Goal: Information Seeking & Learning: Check status

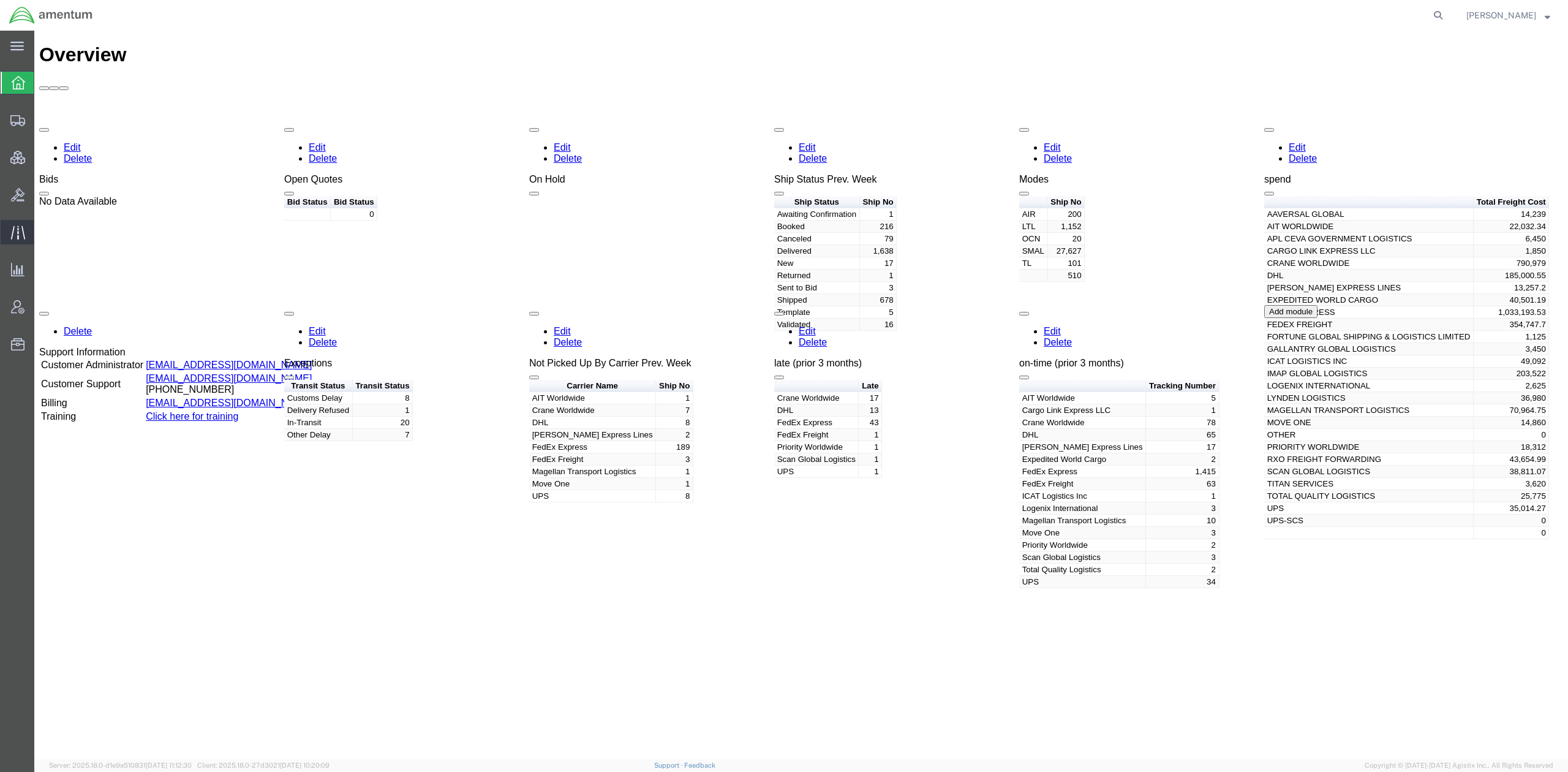
click at [42, 230] on span "Traffic" at bounding box center [38, 232] width 9 height 25
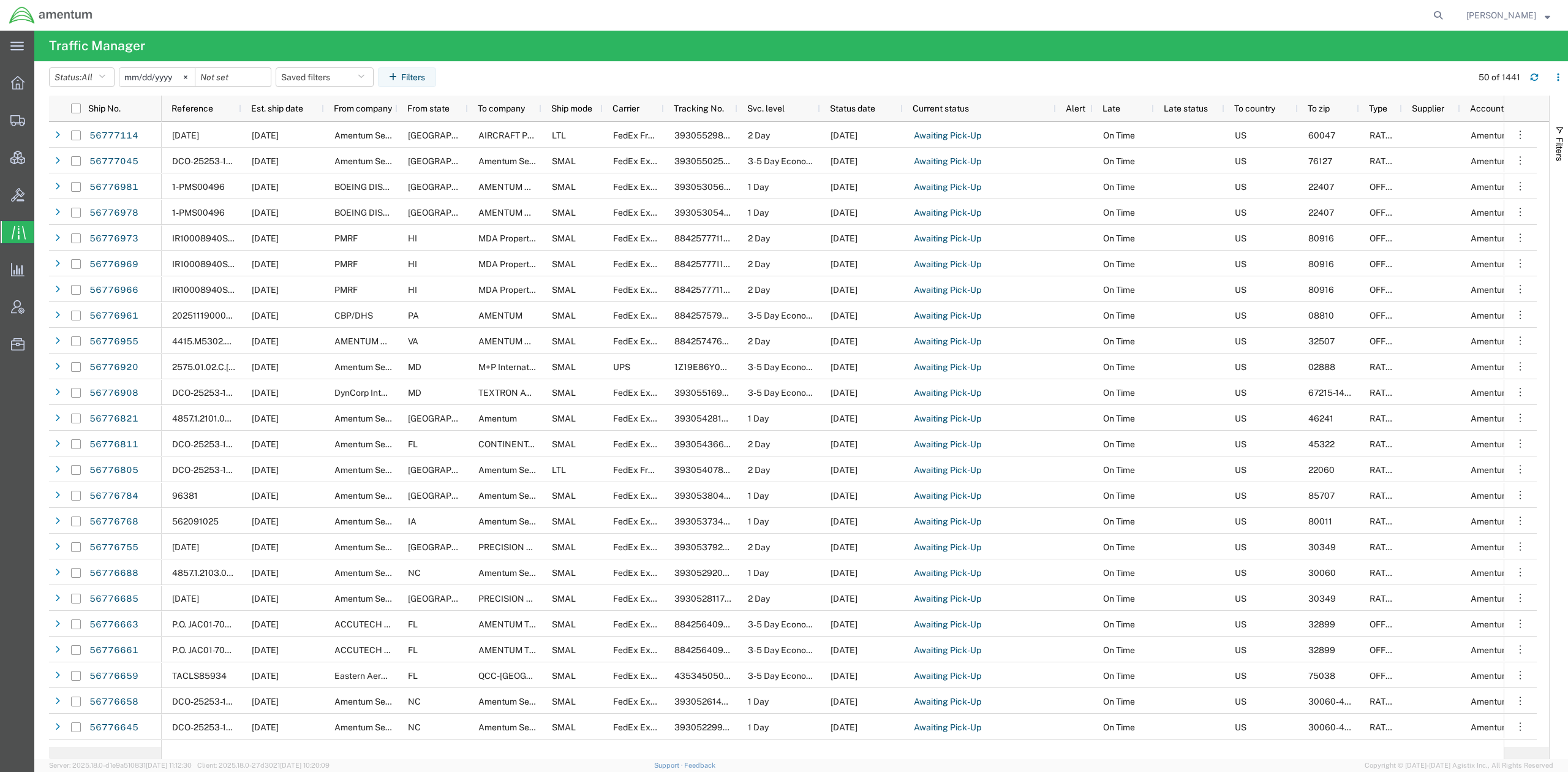
click at [441, 79] on agx-table-filter "Status: All All Arrive at Delivery Location Arrive at Pick-Up Location Arrive a…" at bounding box center [245, 77] width 392 height 20
click at [436, 82] on button "Filters" at bounding box center [407, 77] width 58 height 20
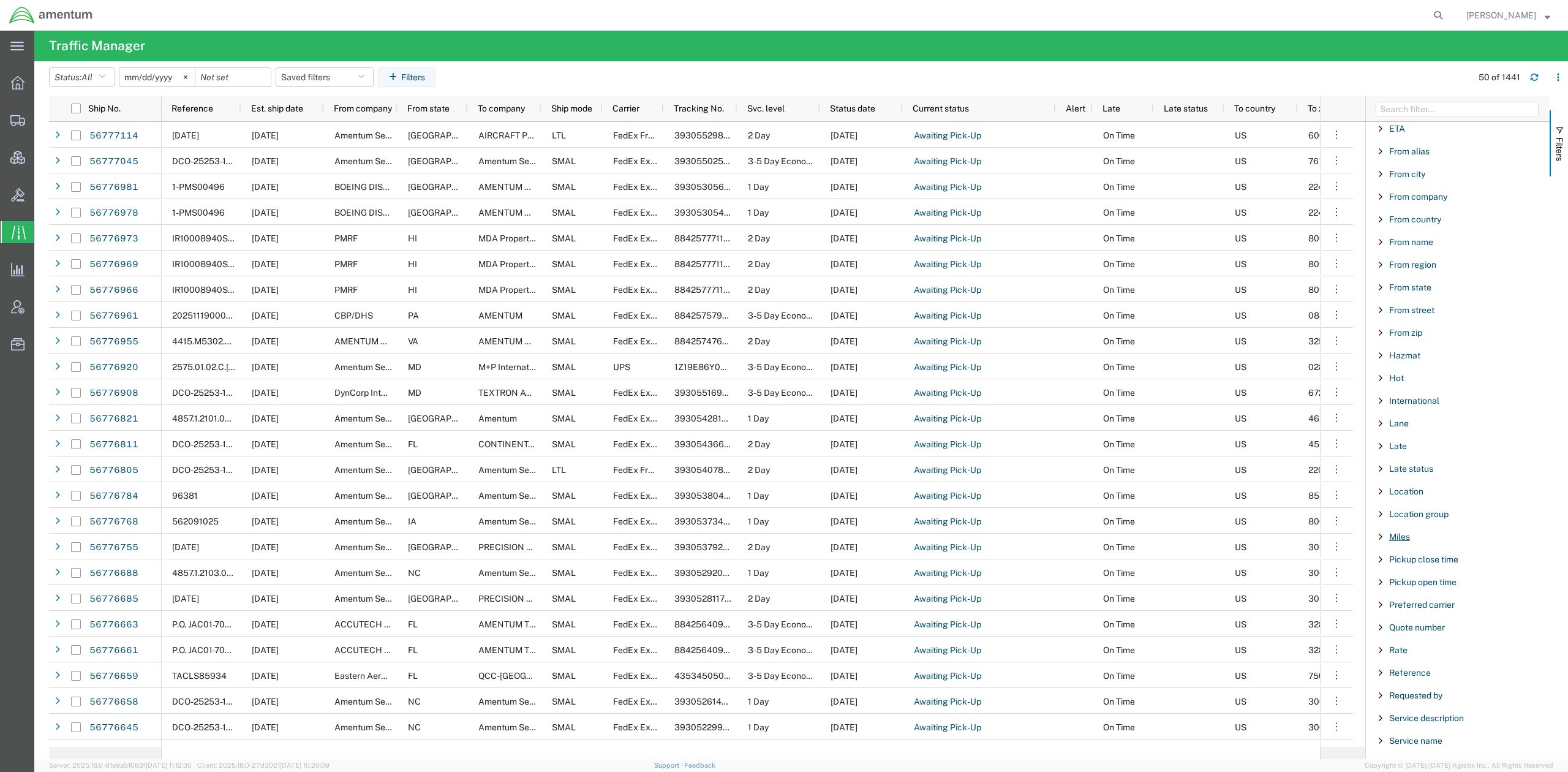
scroll to position [435, 0]
click at [1417, 724] on span "Ship mode" at bounding box center [1410, 718] width 41 height 10
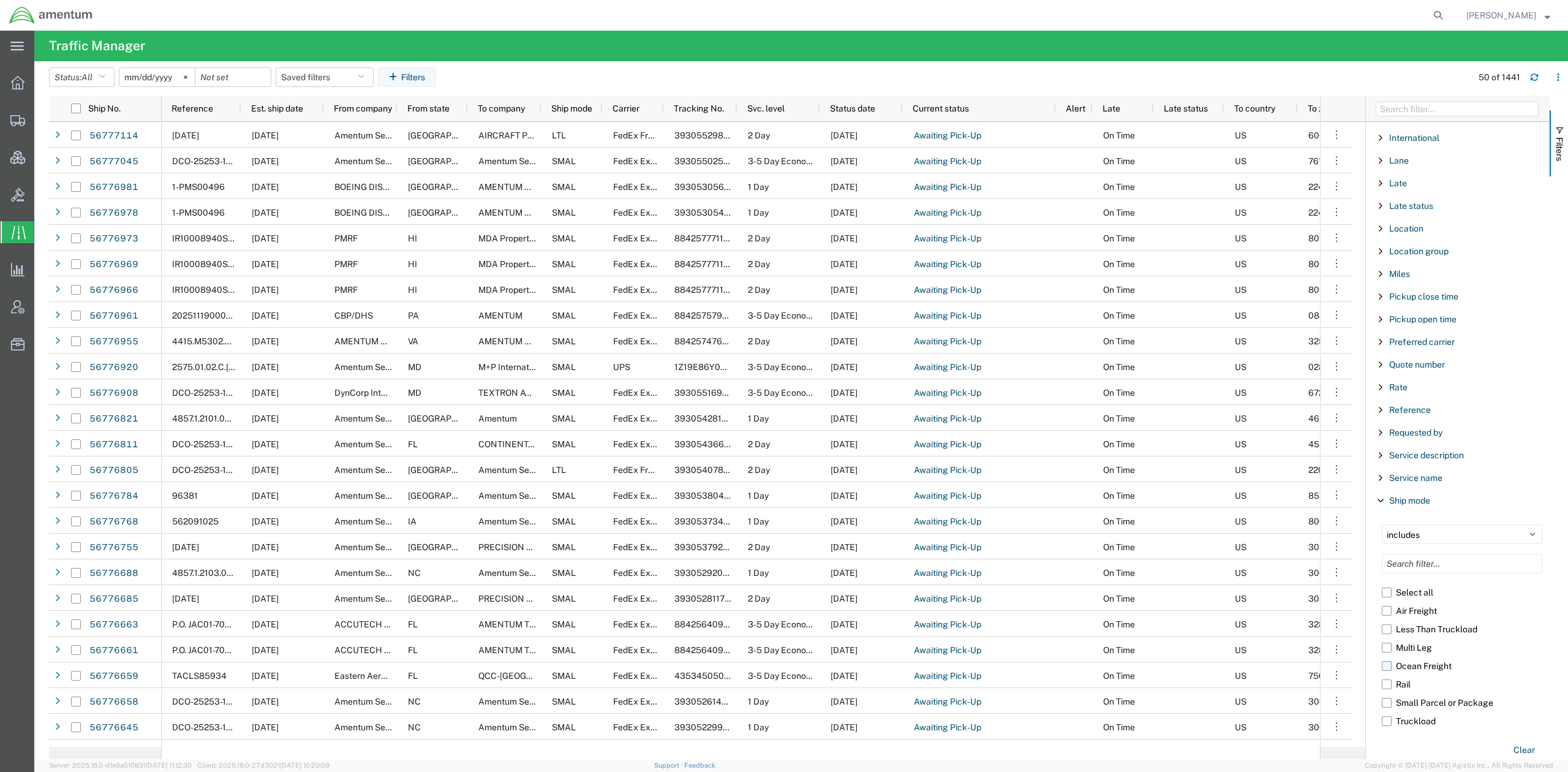
click at [1385, 672] on label "Ocean Freight" at bounding box center [1463, 665] width 161 height 18
click at [0, 0] on input "Ocean Freight" at bounding box center [0, 0] width 0 height 0
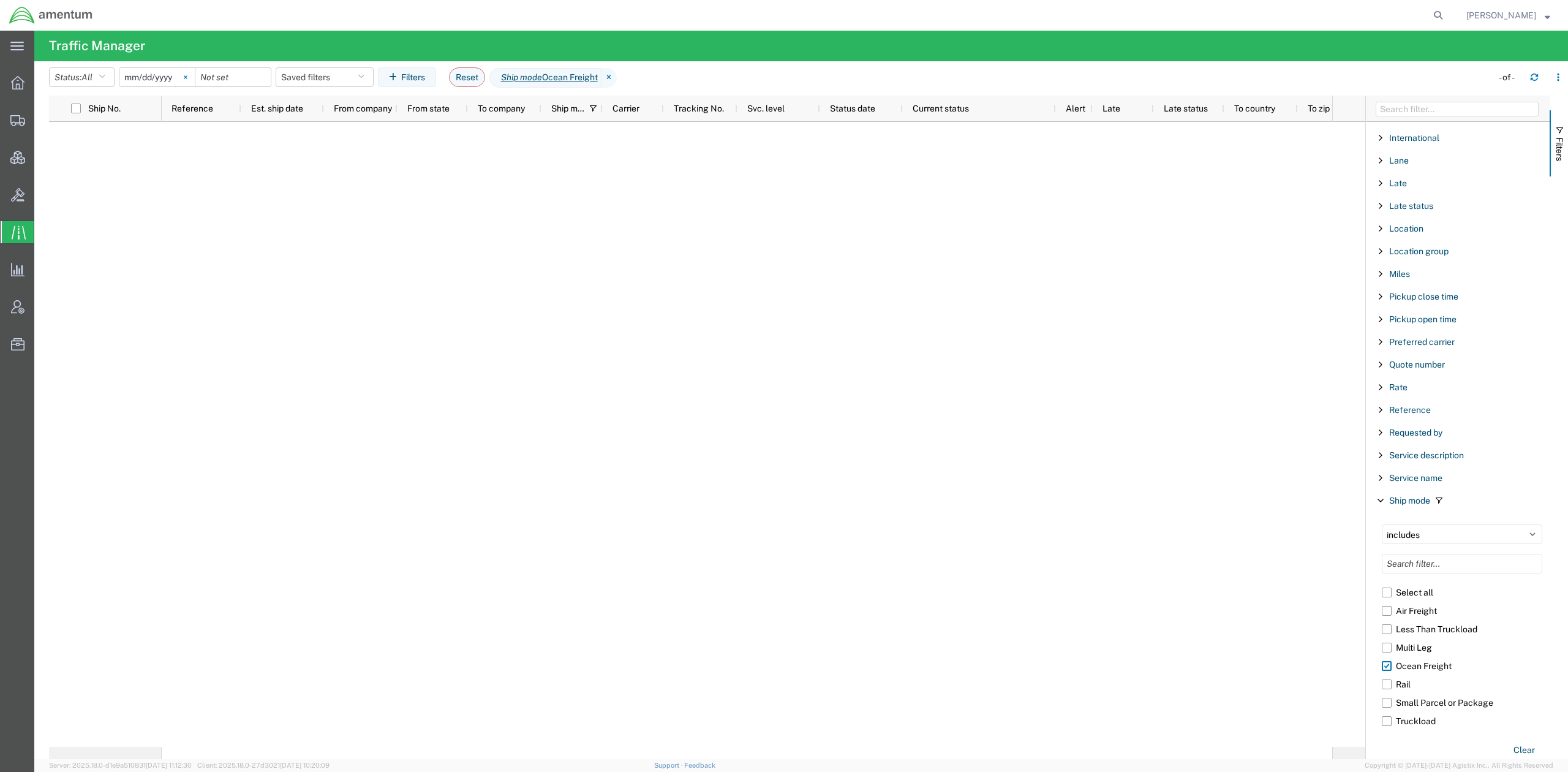
click at [187, 76] on icon at bounding box center [185, 77] width 4 height 4
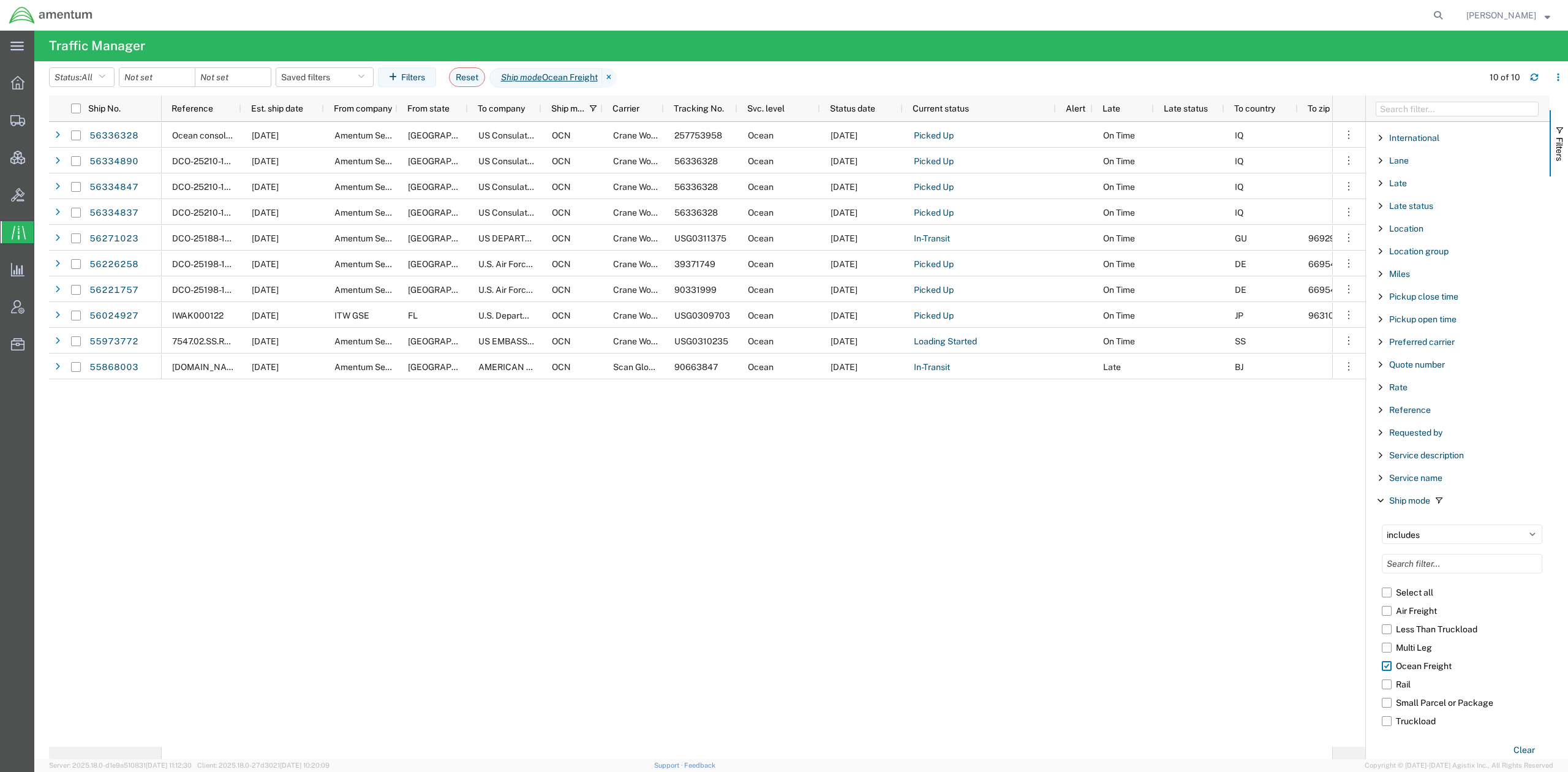
click at [713, 535] on div "Ocean console 7/29- OMSS/ BLISS [DATE] Amentum Services, Inc [GEOGRAPHIC_DATA] …" at bounding box center [746, 434] width 1170 height 625
click at [781, 572] on div "Ocean console 7/29- OMSS/ BLISS [DATE] Amentum Services, Inc [GEOGRAPHIC_DATA] …" at bounding box center [746, 434] width 1170 height 625
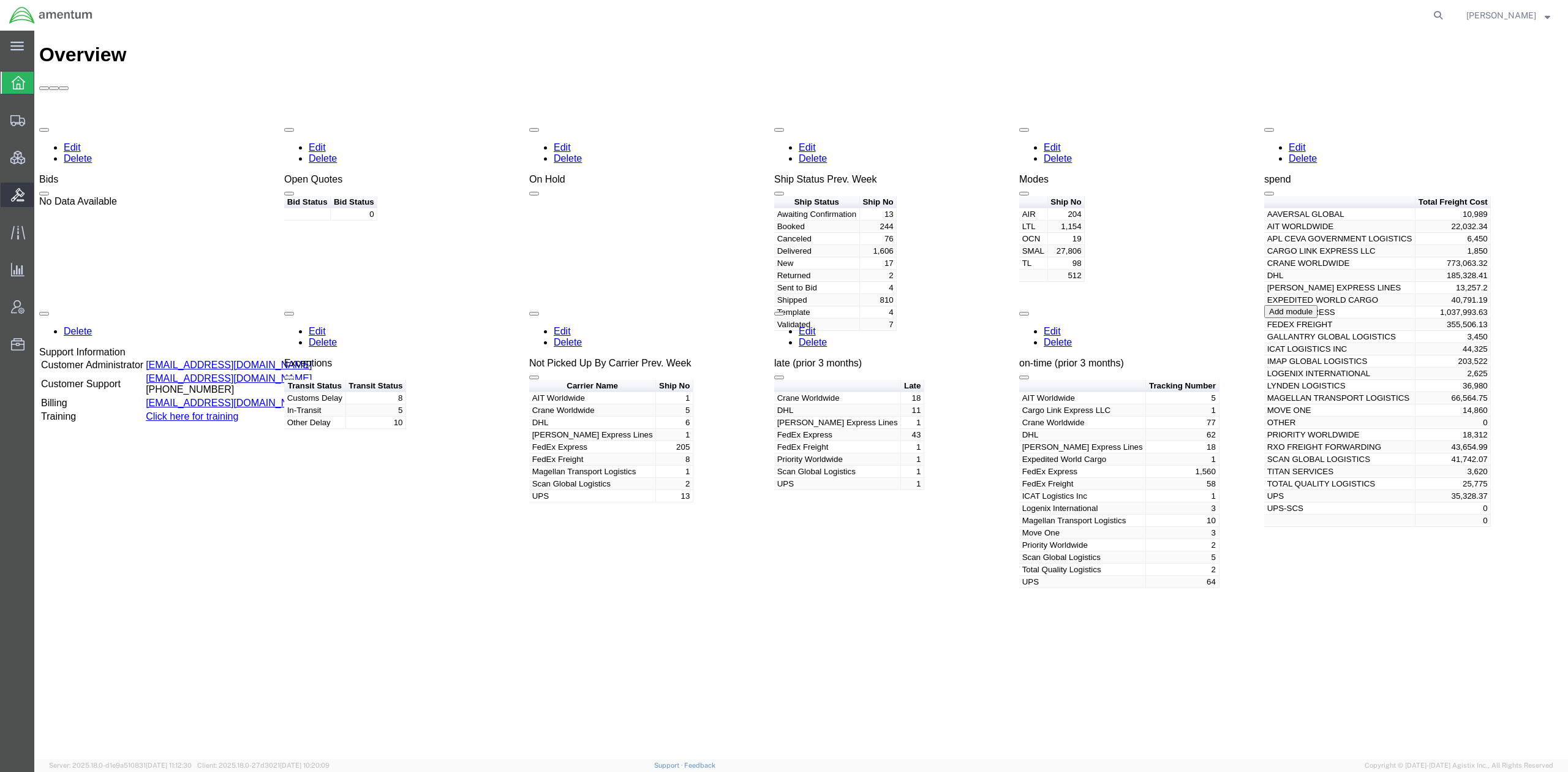
click at [42, 196] on span "Bids" at bounding box center [38, 195] width 9 height 25
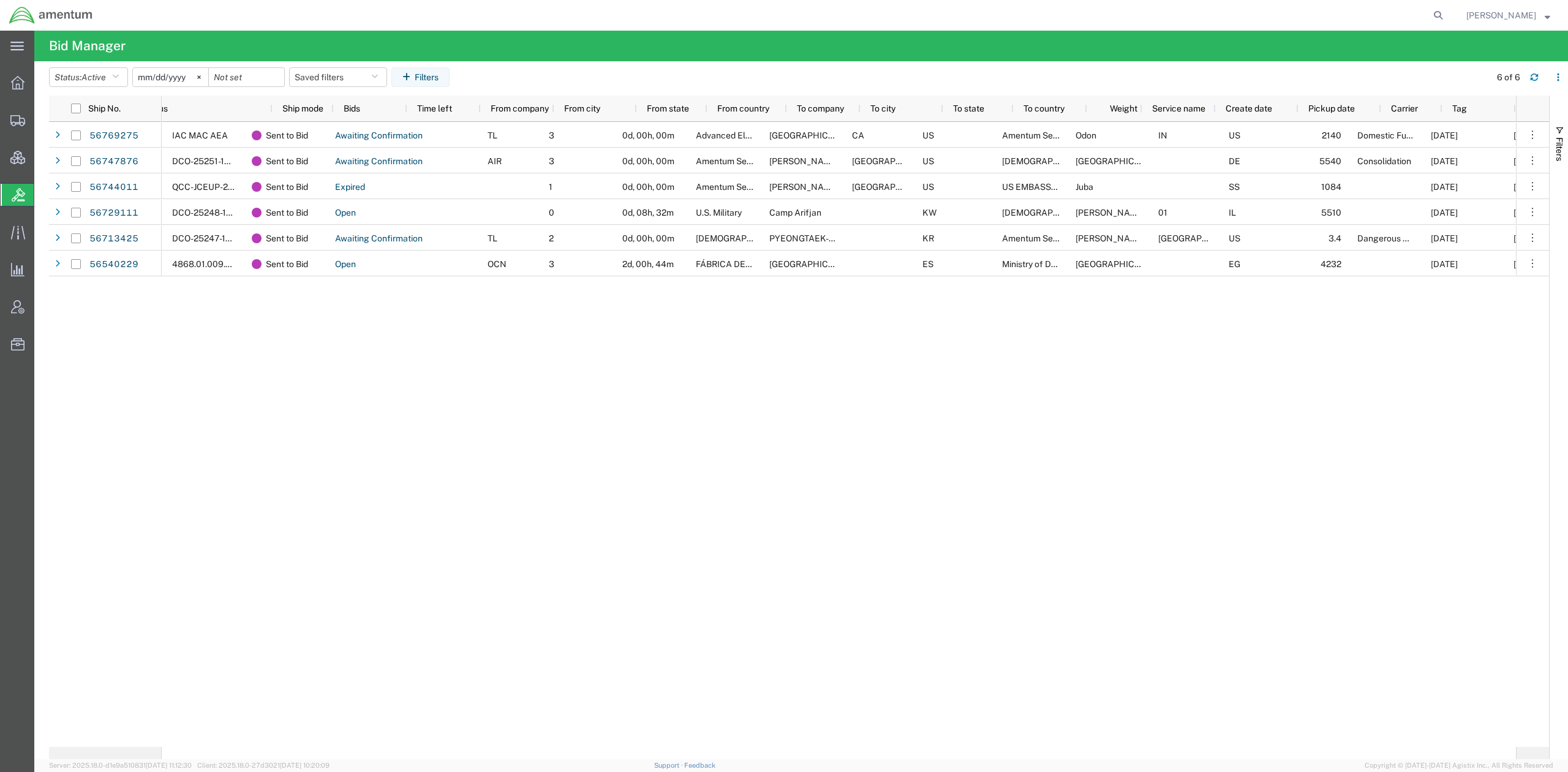
scroll to position [0, 205]
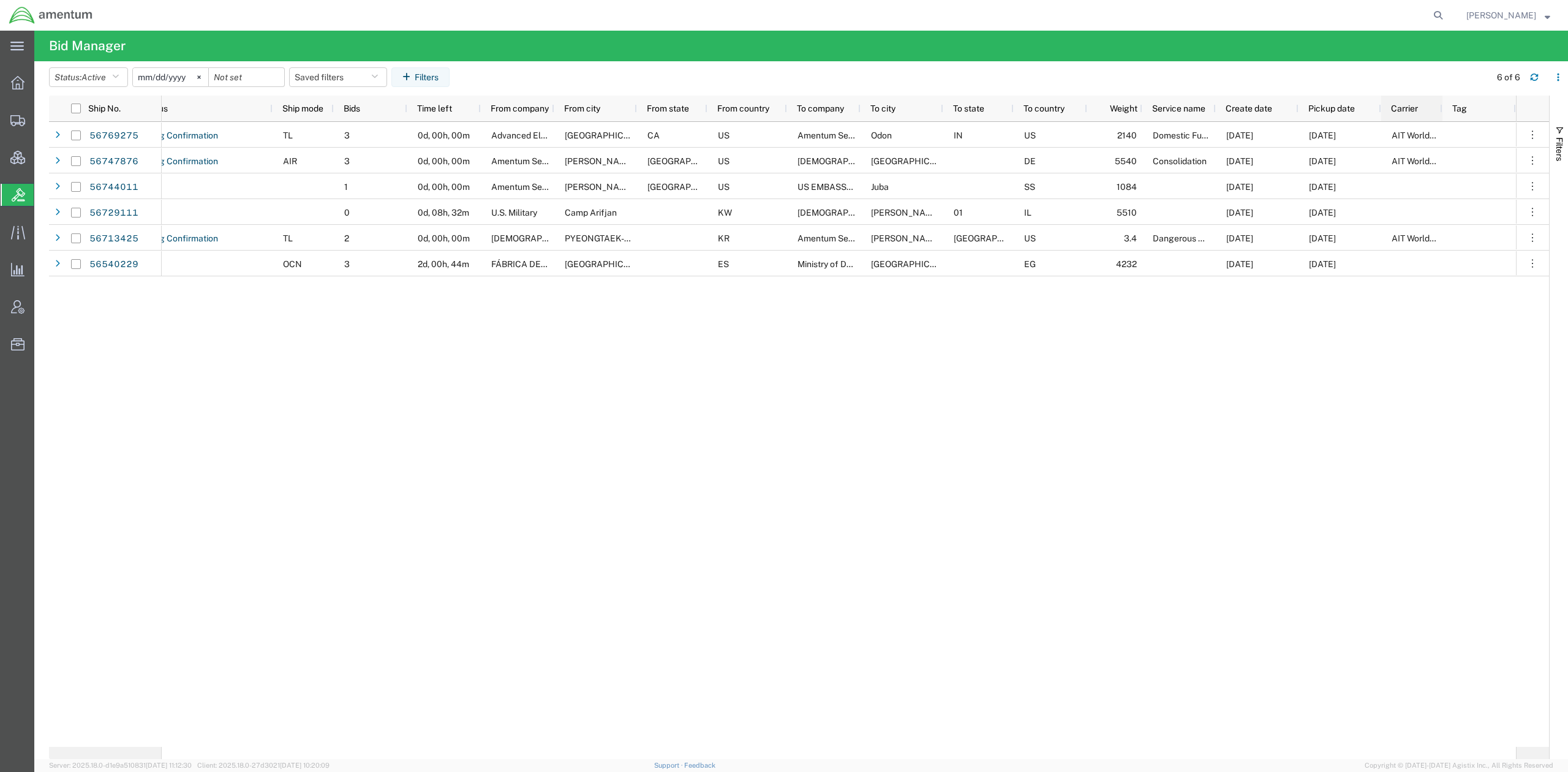
drag, startPoint x: 1390, startPoint y: 109, endPoint x: 1414, endPoint y: 99, distance: 26.0
click at [1414, 99] on div "Carrier" at bounding box center [1414, 108] width 47 height 20
click at [1555, 83] on button "button" at bounding box center [1558, 77] width 20 height 20
click at [1505, 161] on agx-table-column-manager-action "Manage columns" at bounding box center [1494, 159] width 68 height 25
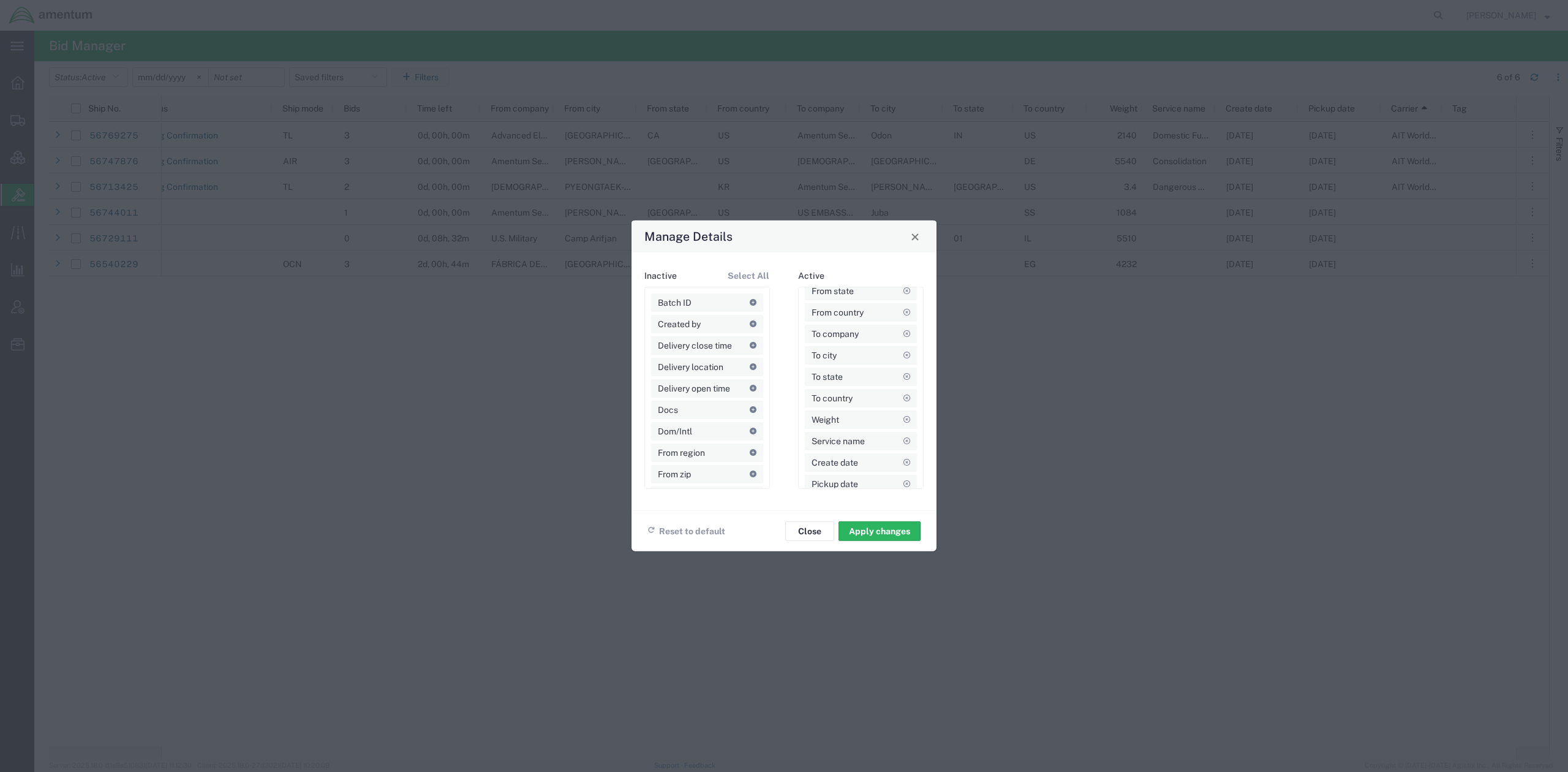
scroll to position [252, 0]
drag, startPoint x: 857, startPoint y: 452, endPoint x: 860, endPoint y: 308, distance: 144.0
drag, startPoint x: 830, startPoint y: 463, endPoint x: 851, endPoint y: 347, distance: 117.9
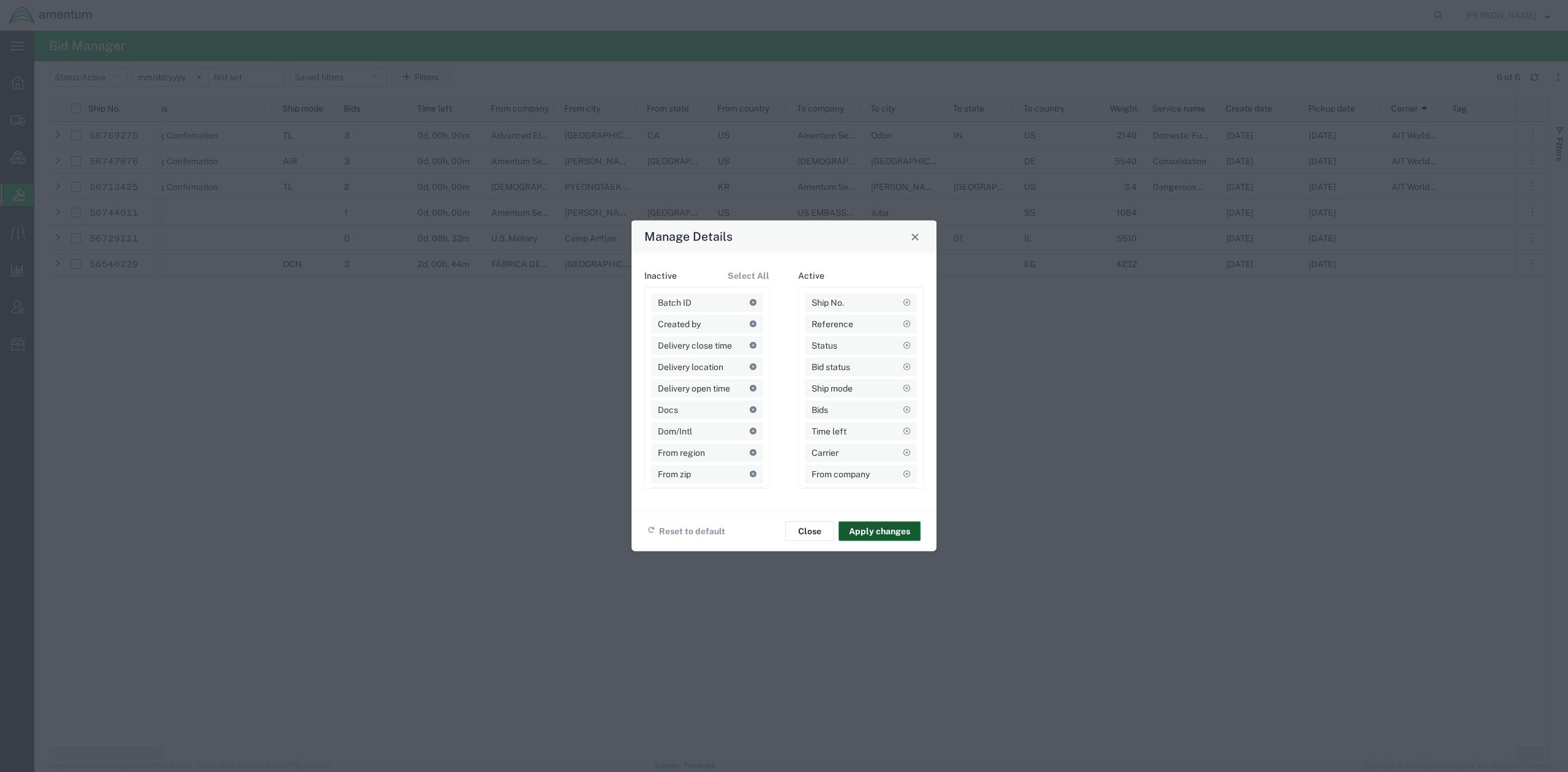
click at [893, 524] on button "Apply changes" at bounding box center [879, 531] width 82 height 20
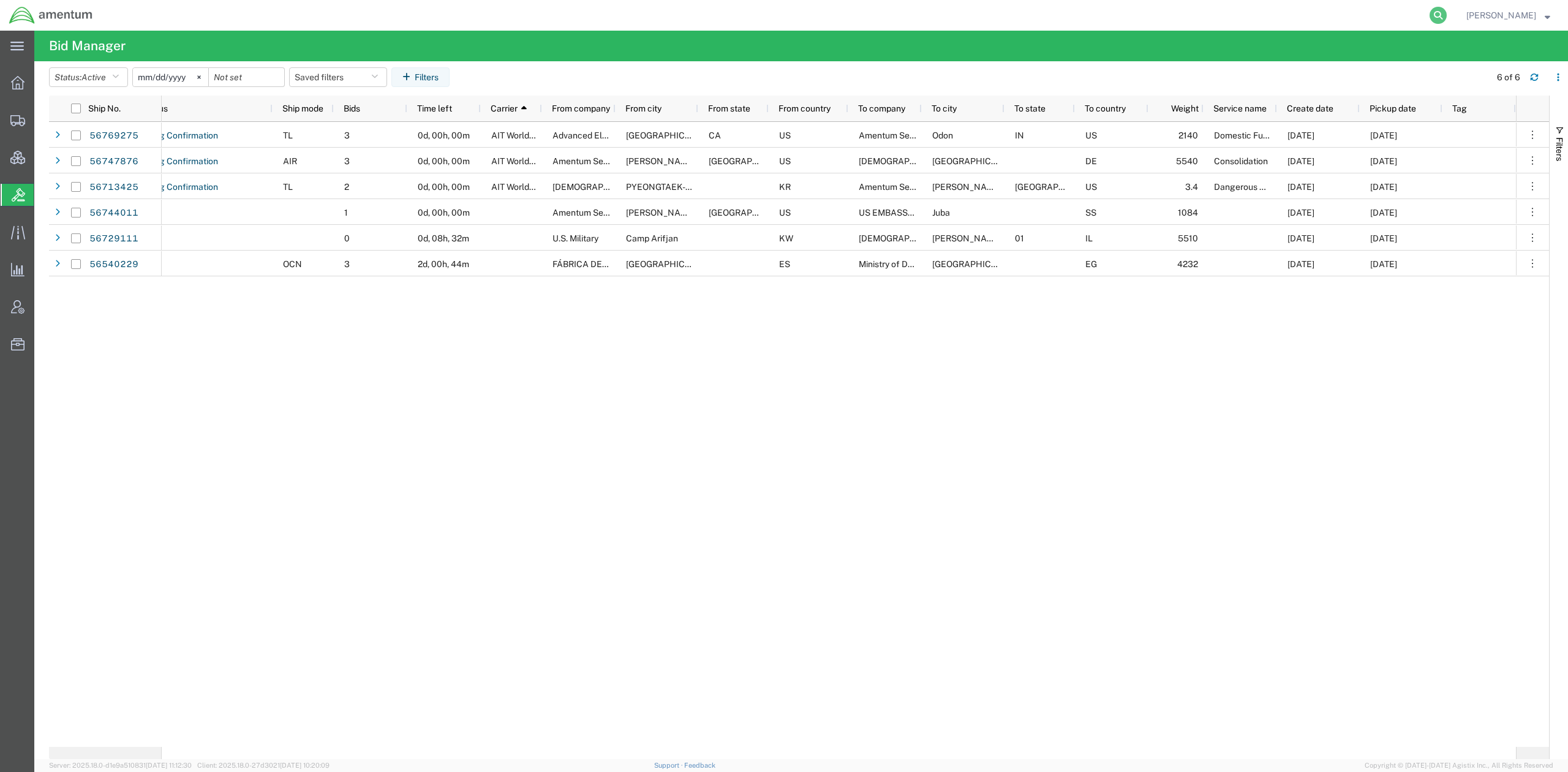
click at [1436, 13] on icon at bounding box center [1438, 15] width 17 height 17
paste input "3503253751"
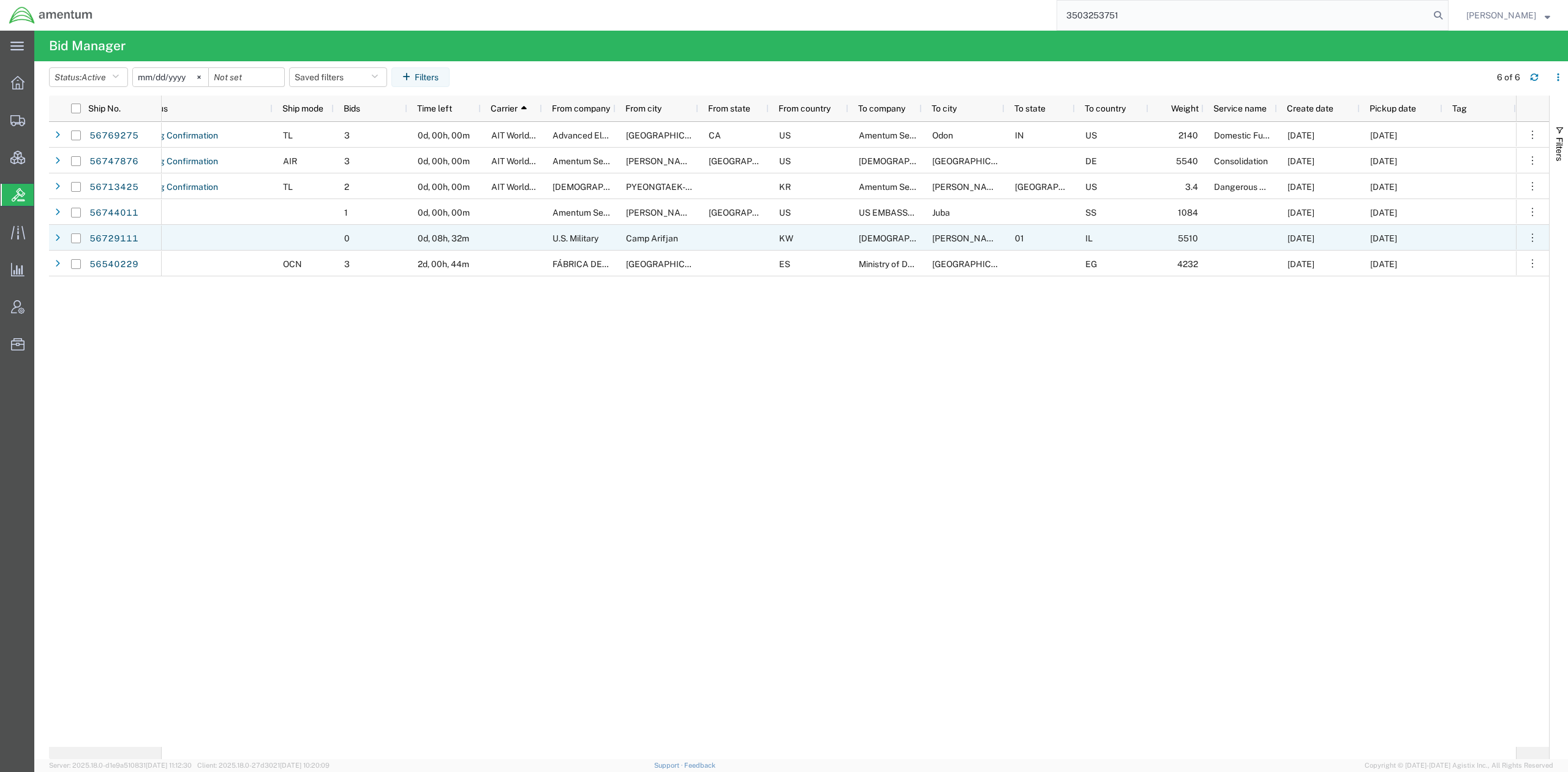
type input "3503253751"
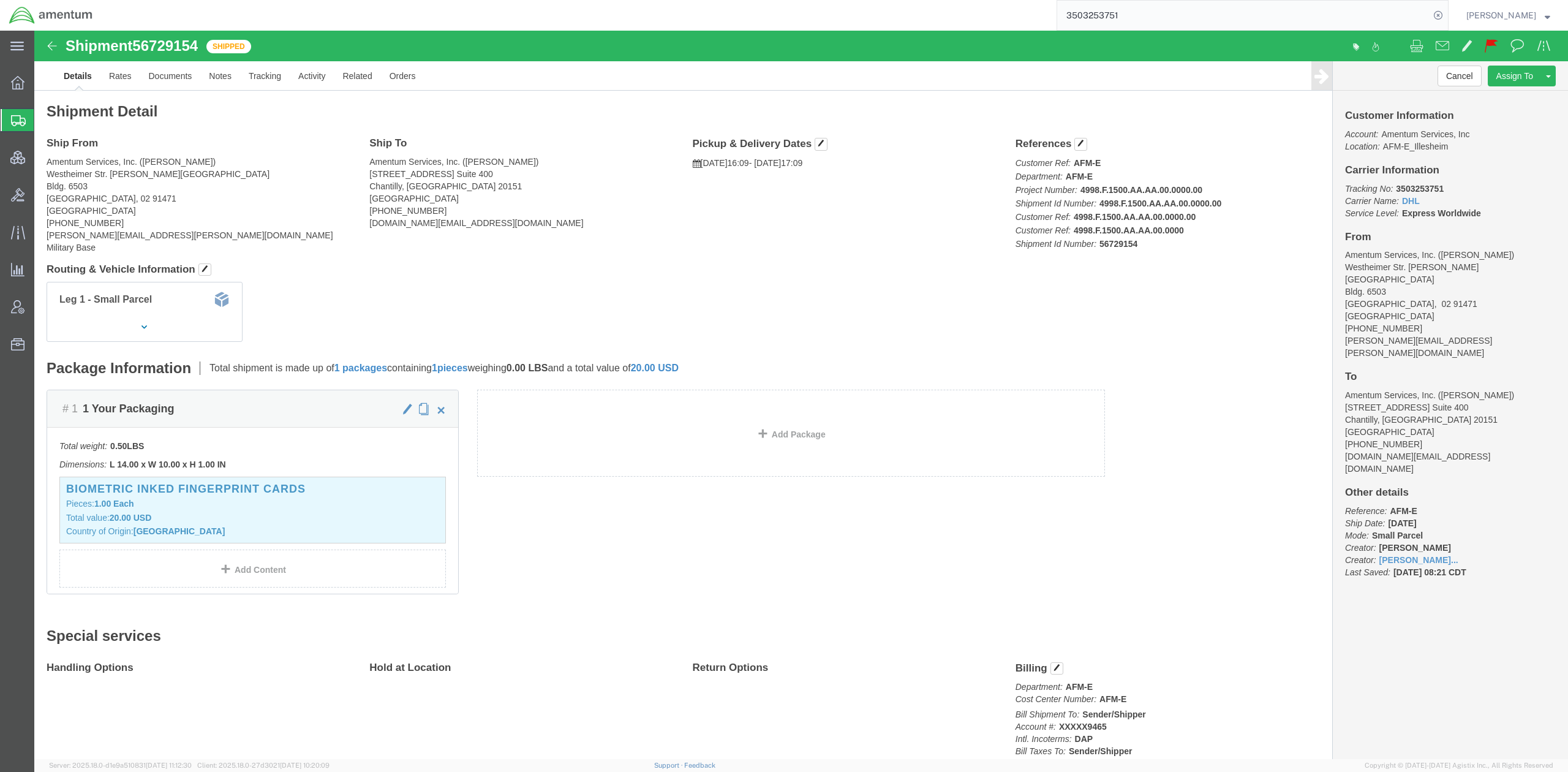
click at [44, 120] on span "Shipments" at bounding box center [38, 120] width 10 height 25
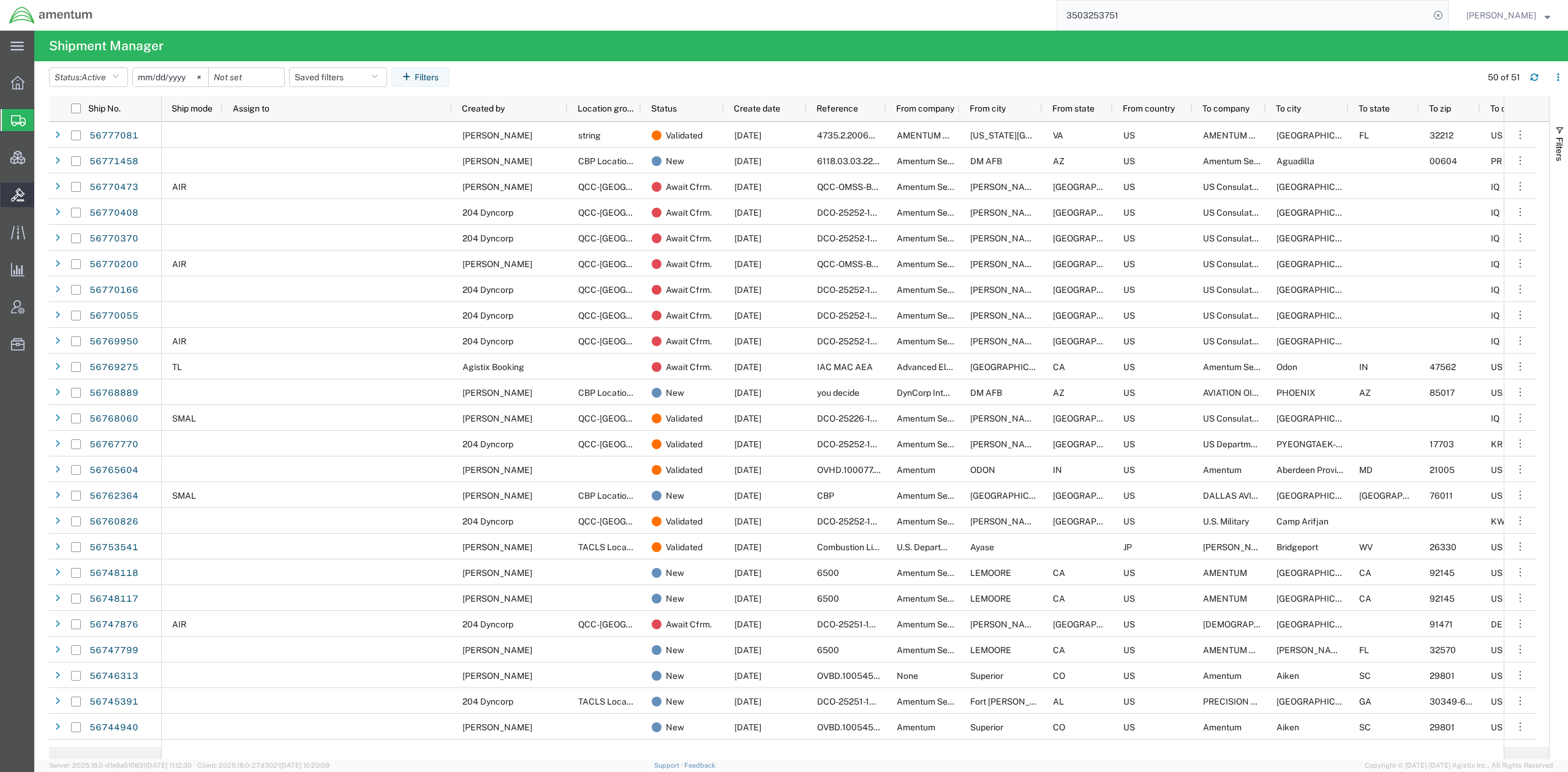
click at [42, 194] on span "Bids" at bounding box center [38, 195] width 9 height 25
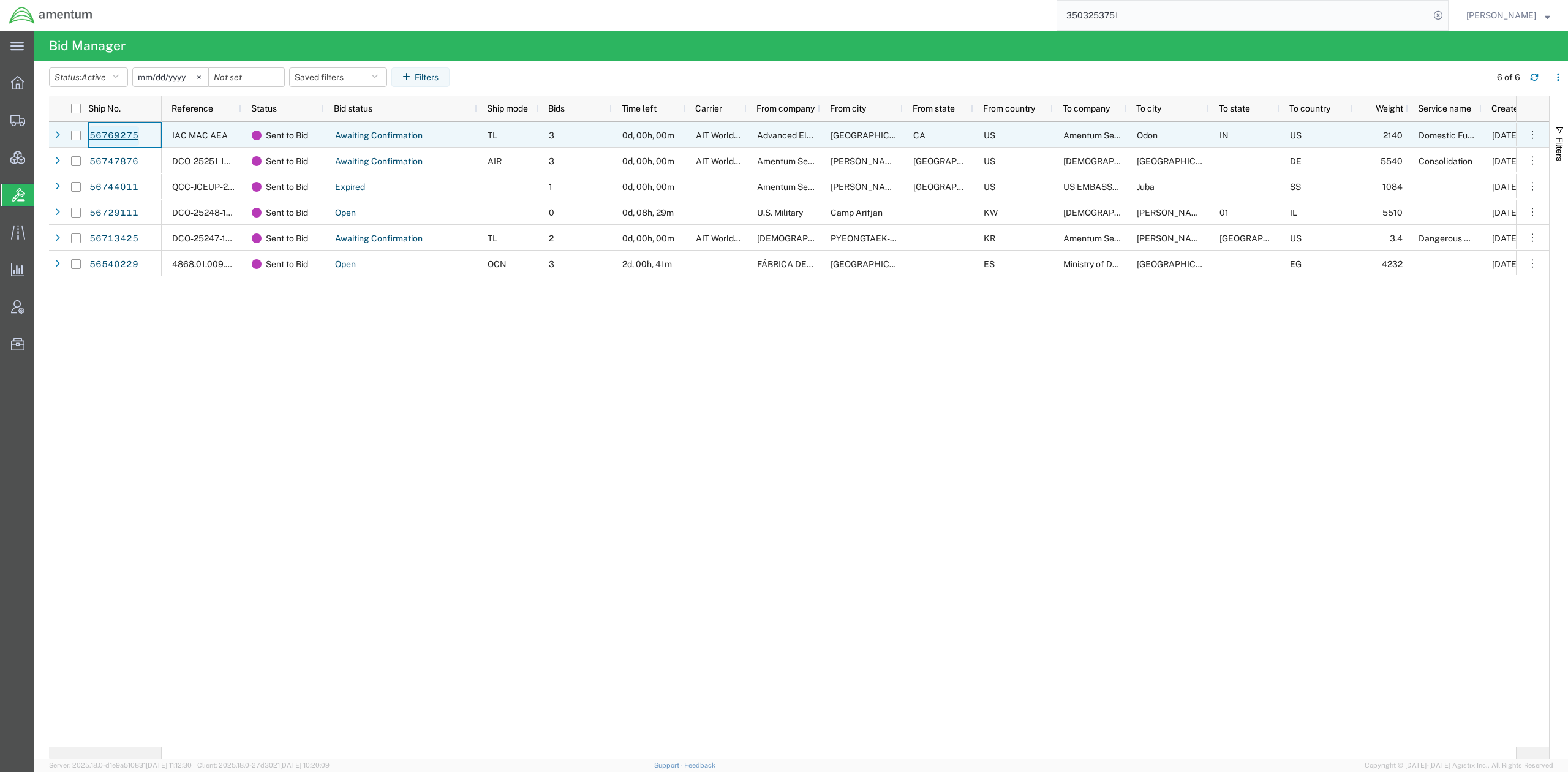
click at [121, 138] on link "56769275" at bounding box center [114, 136] width 50 height 20
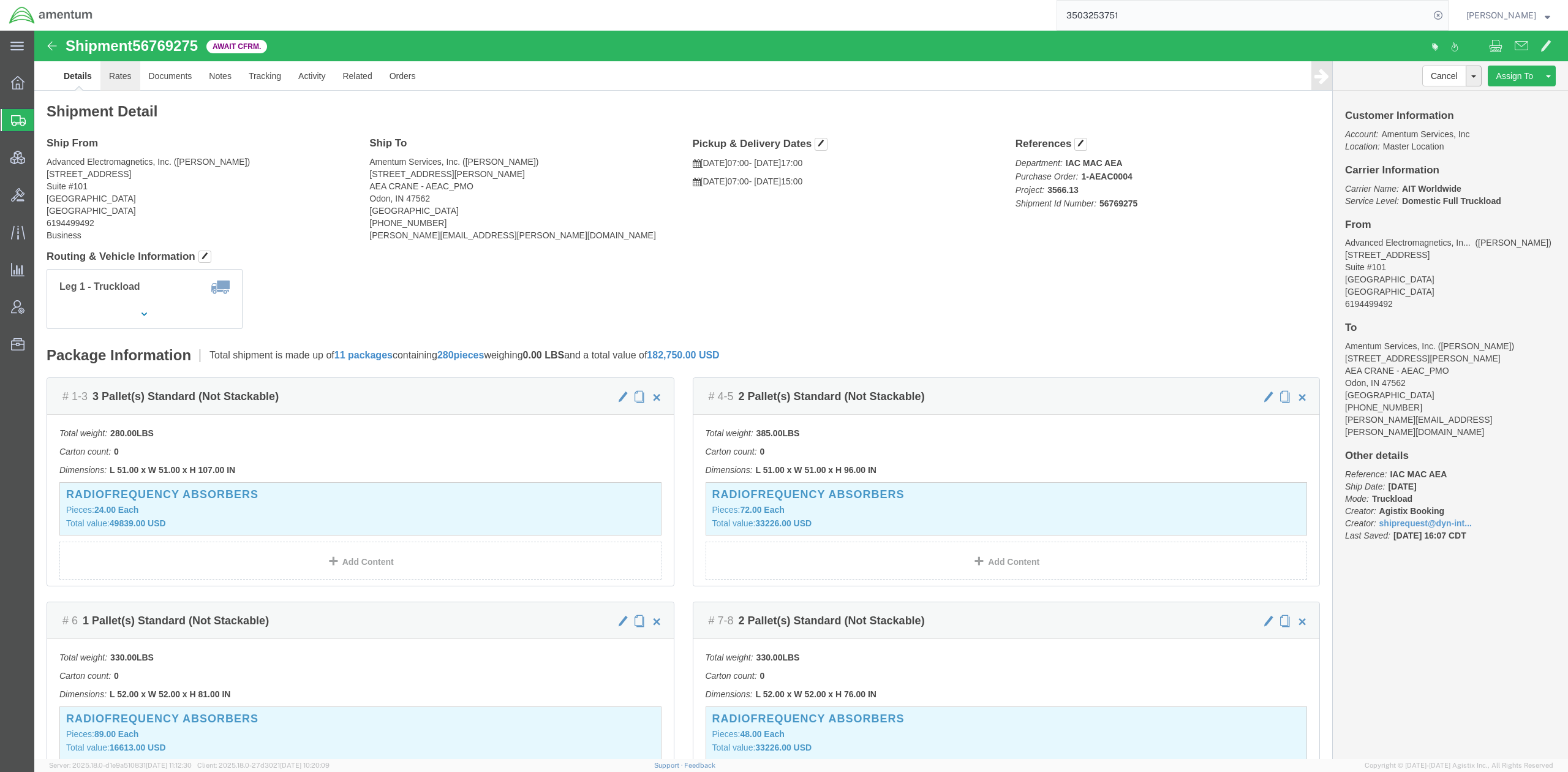
click link "Rates"
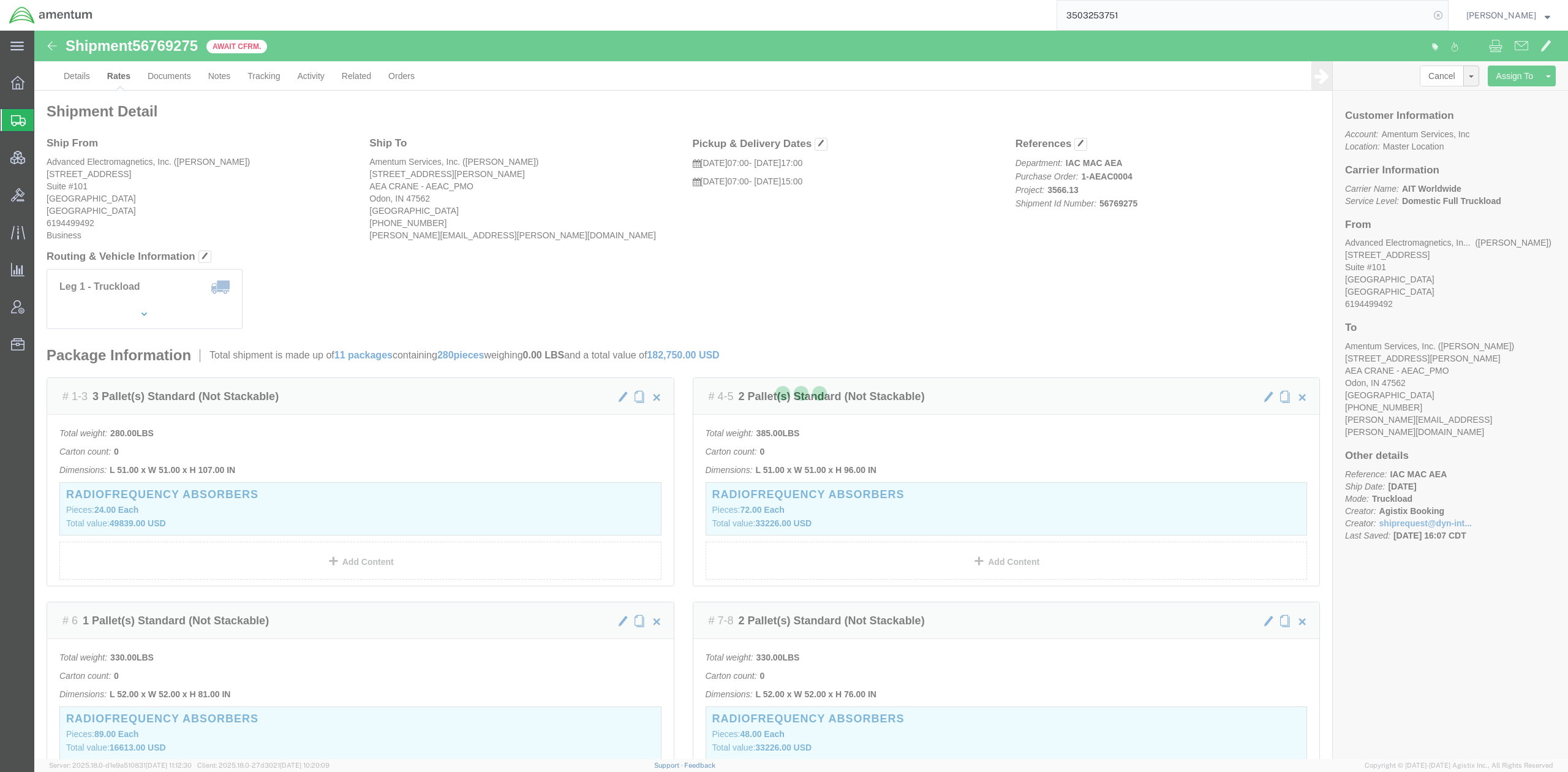
click at [1437, 18] on icon at bounding box center [1438, 15] width 17 height 17
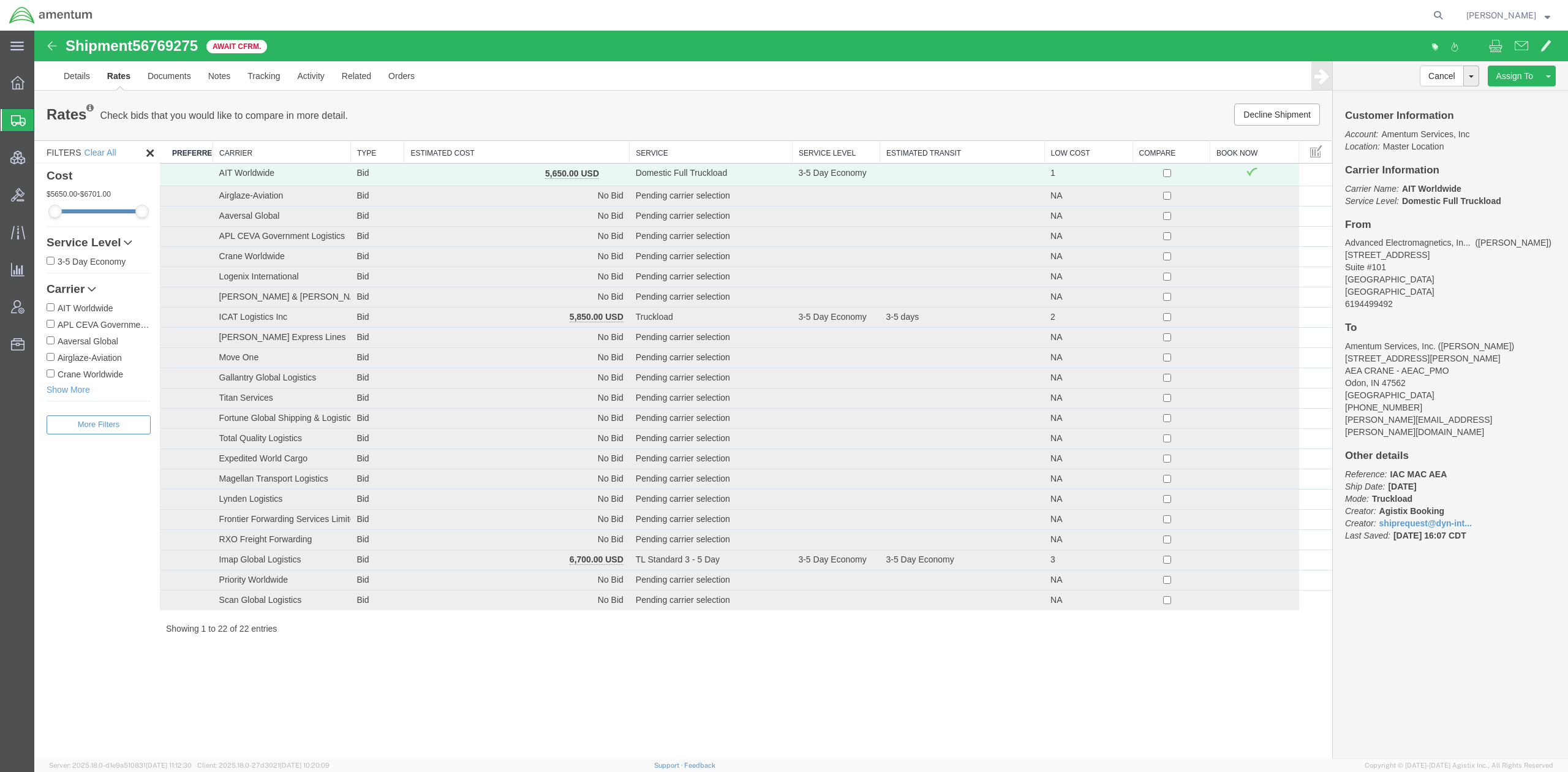
click at [481, 145] on th "Estimated Cost" at bounding box center [517, 152] width 225 height 23
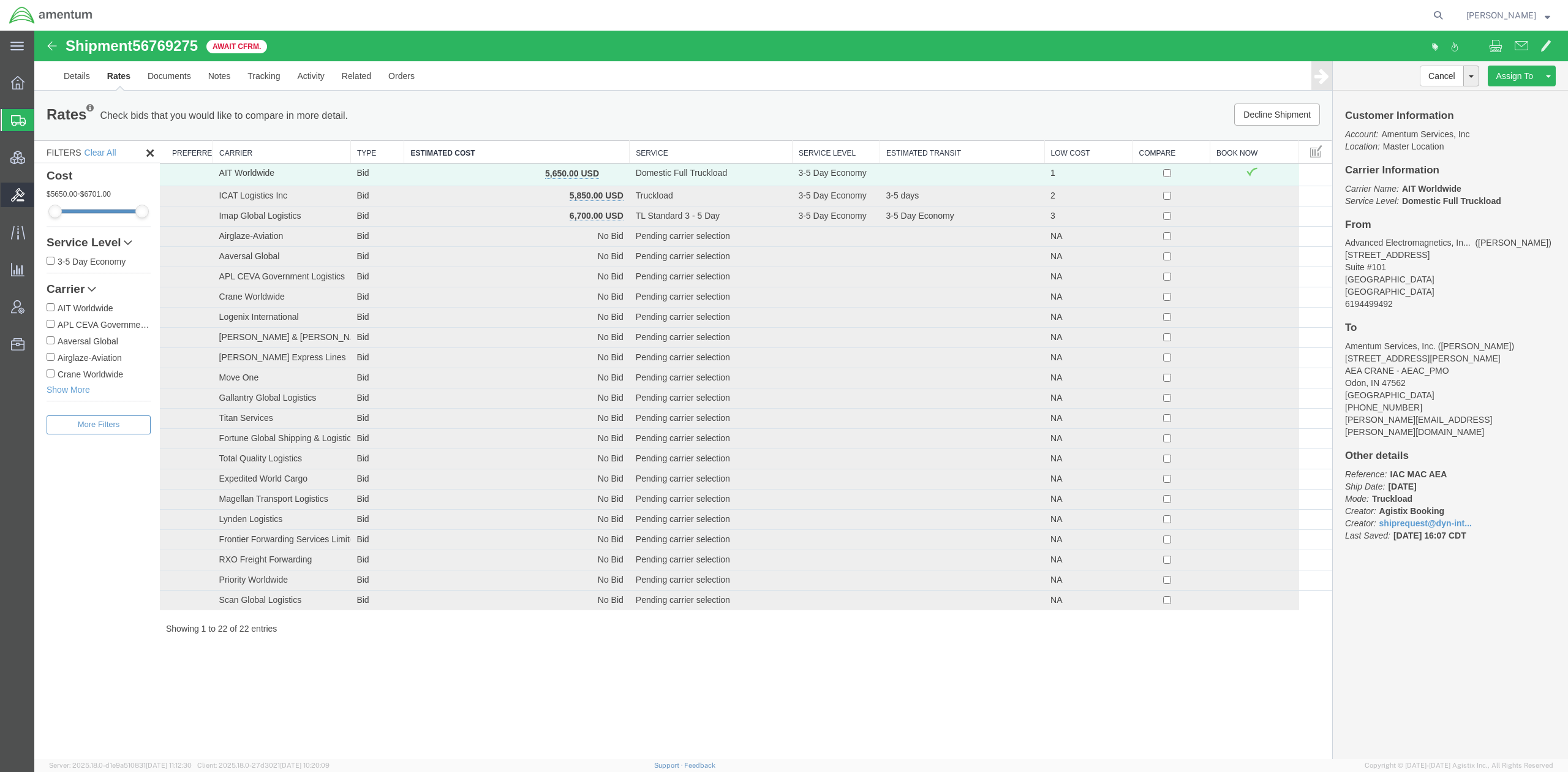
click at [42, 194] on span "Bids" at bounding box center [38, 195] width 9 height 25
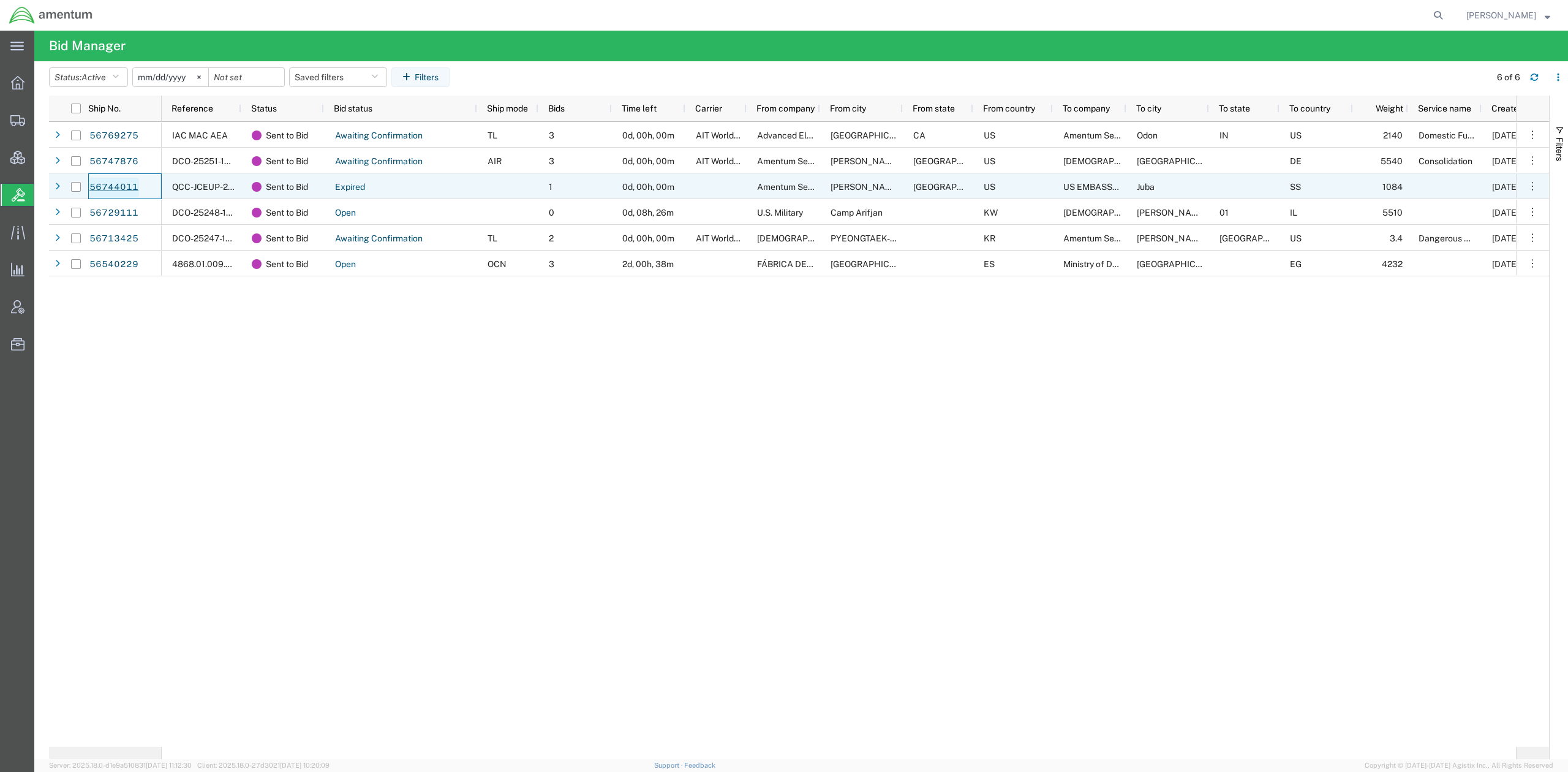
click at [106, 190] on link "56744011" at bounding box center [114, 187] width 50 height 20
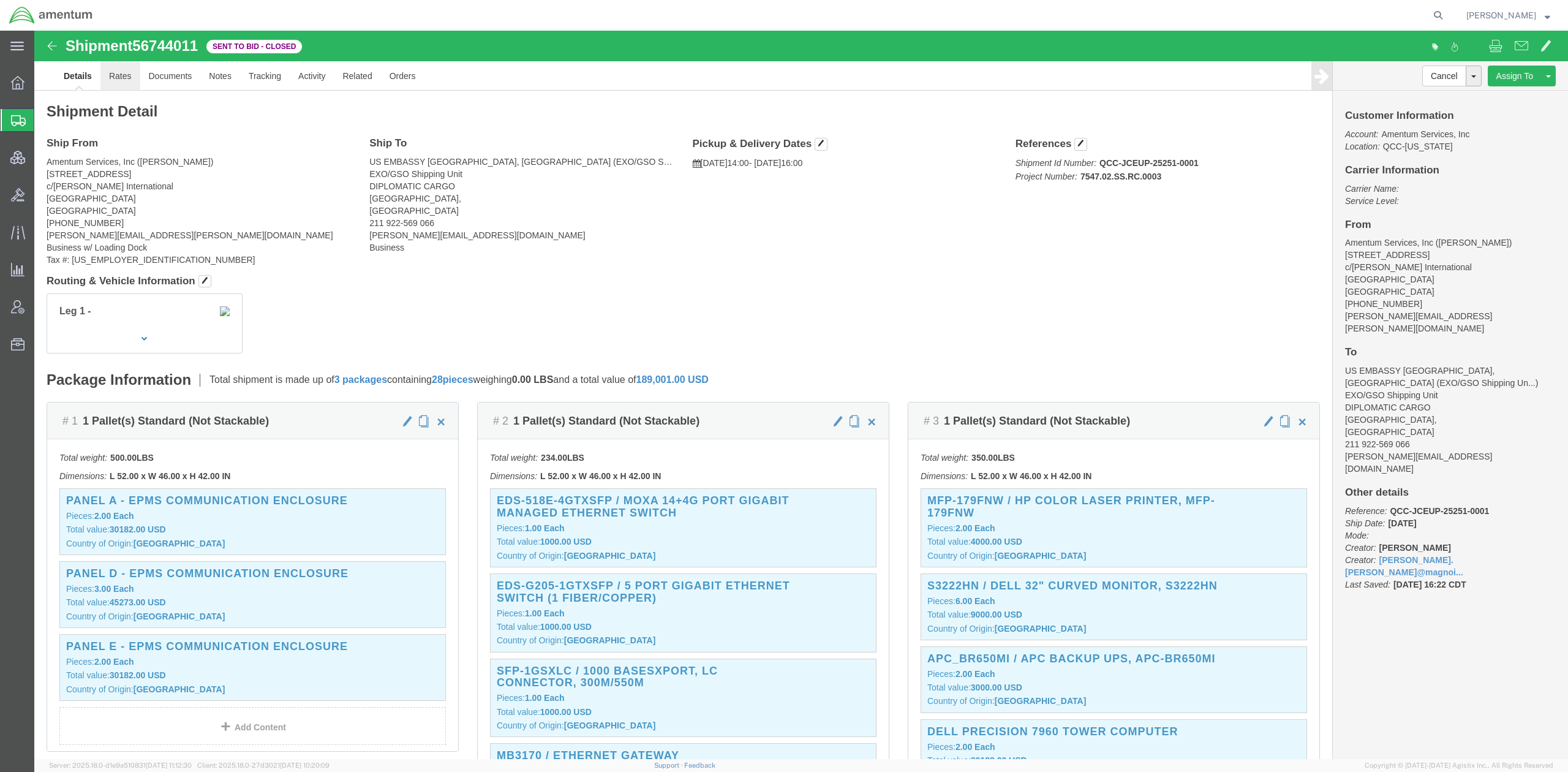
click link "Rates"
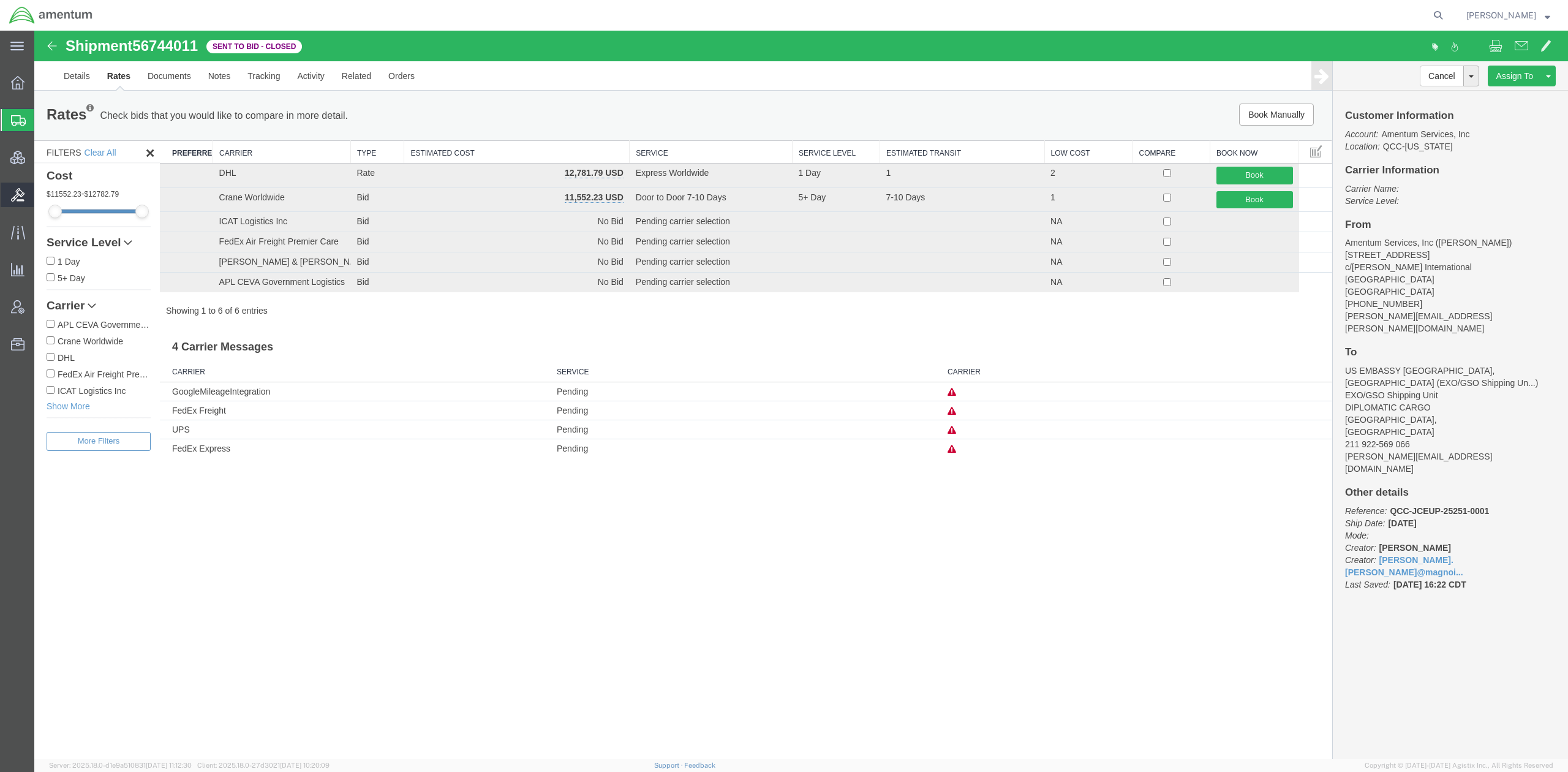
click at [23, 190] on icon at bounding box center [18, 194] width 13 height 13
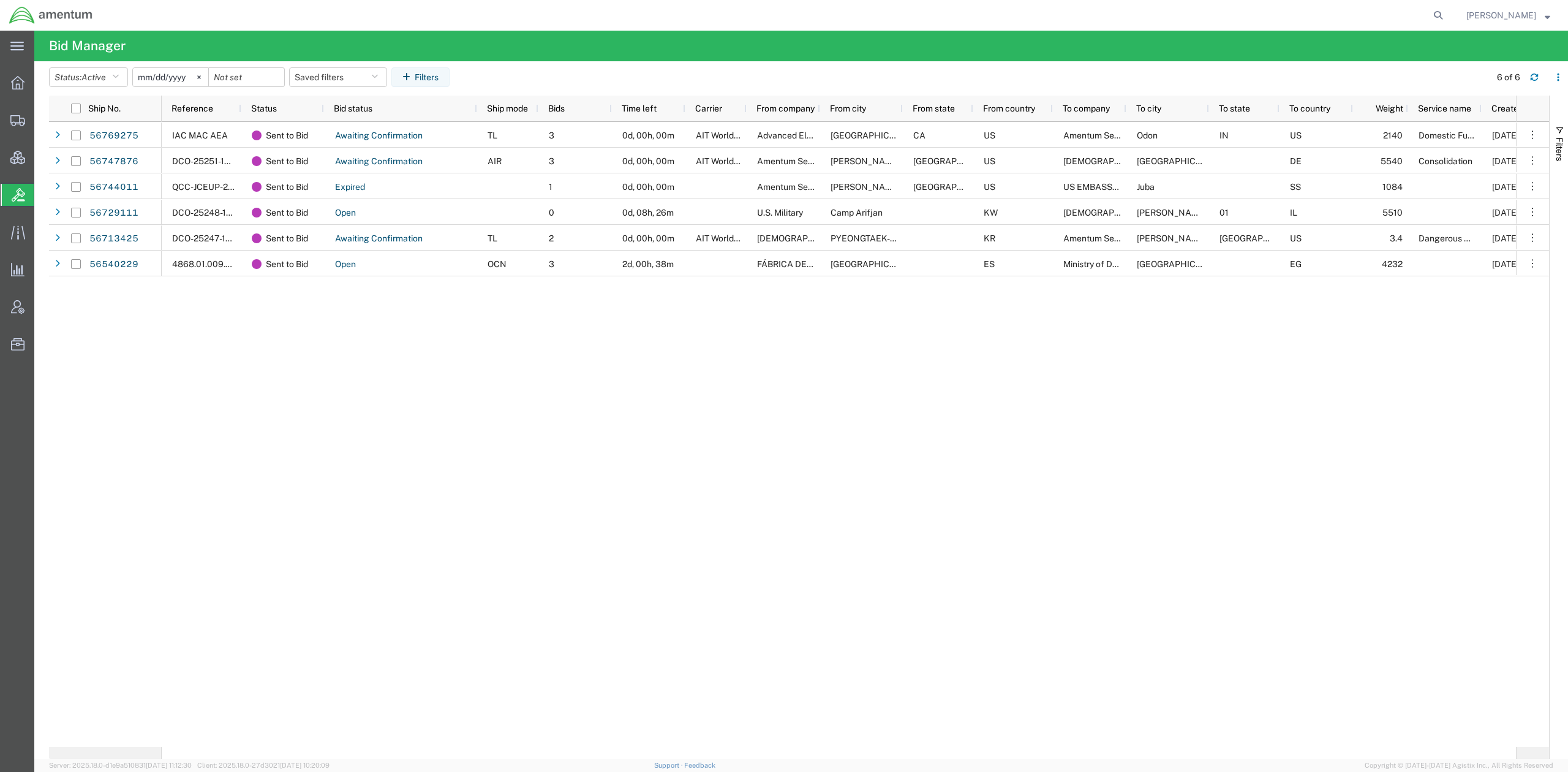
drag, startPoint x: 799, startPoint y: 406, endPoint x: 792, endPoint y: 392, distance: 15.7
drag, startPoint x: 792, startPoint y: 392, endPoint x: 789, endPoint y: 380, distance: 12.4
click at [789, 380] on div "IAC MAC AEA Sent to Bid Awaiting Confirmation TL 3 0d, 00h, 00m AIT Worldwide A…" at bounding box center [838, 434] width 1355 height 625
click at [1529, 18] on span "[PERSON_NAME]" at bounding box center [1501, 15] width 70 height 13
click at [42, 118] on span "Shipments" at bounding box center [38, 120] width 9 height 25
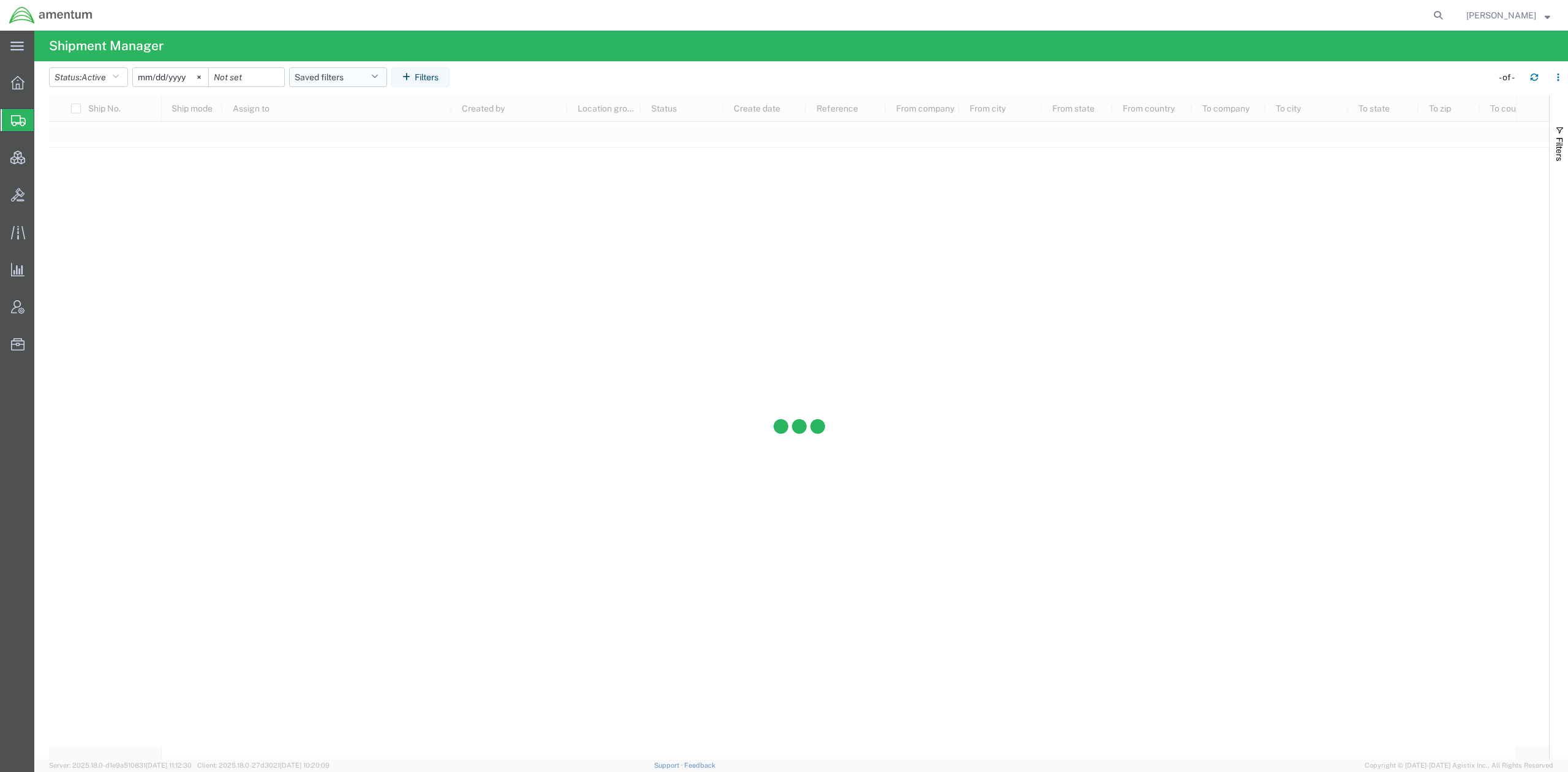
click at [332, 72] on button "Saved filters" at bounding box center [338, 77] width 98 height 20
click at [351, 154] on span "Active DCI shipments" at bounding box center [371, 153] width 161 height 23
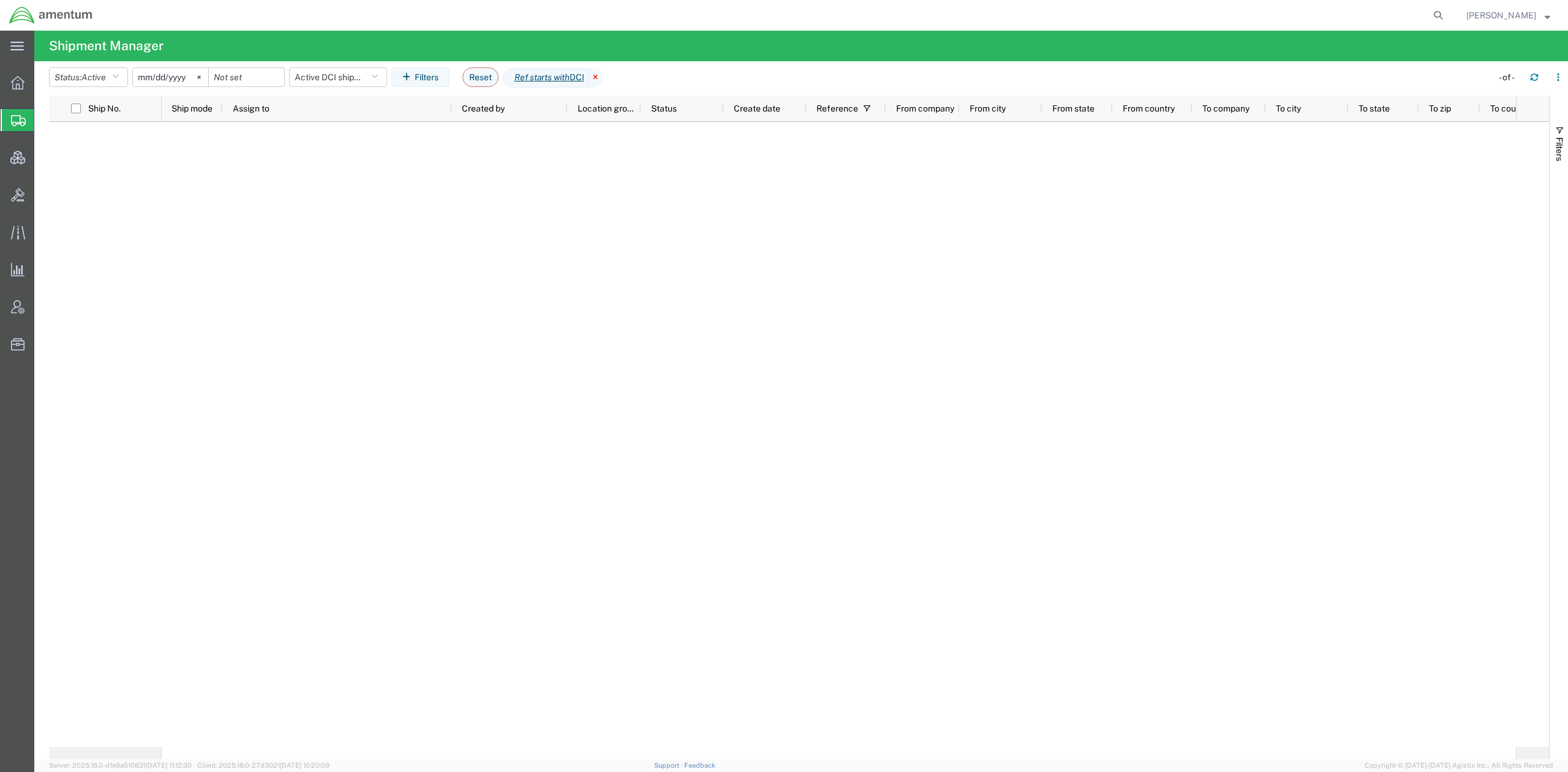
click at [603, 78] on icon at bounding box center [596, 77] width 15 height 20
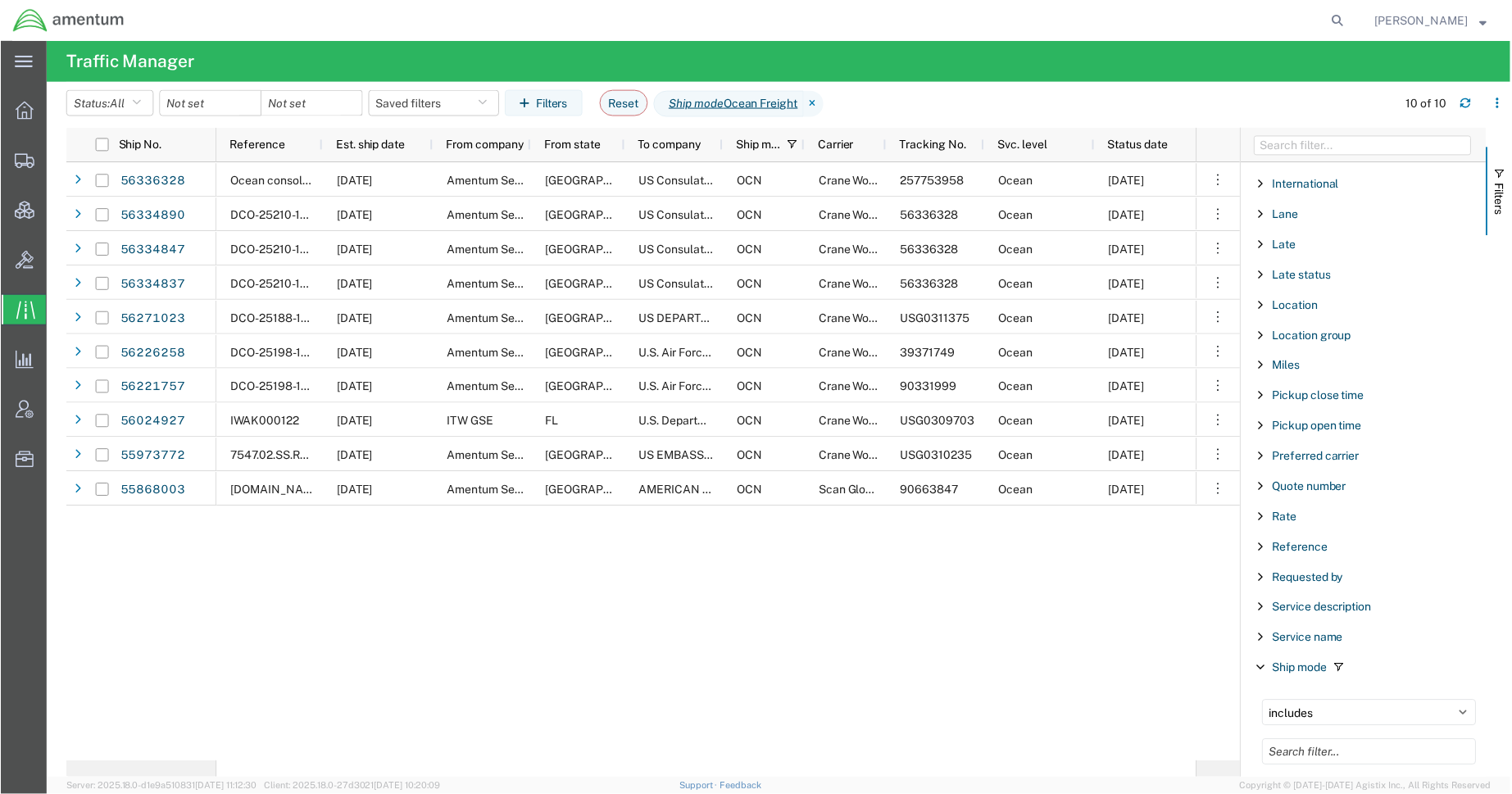
scroll to position [873, 0]
